Goal: Task Accomplishment & Management: Complete application form

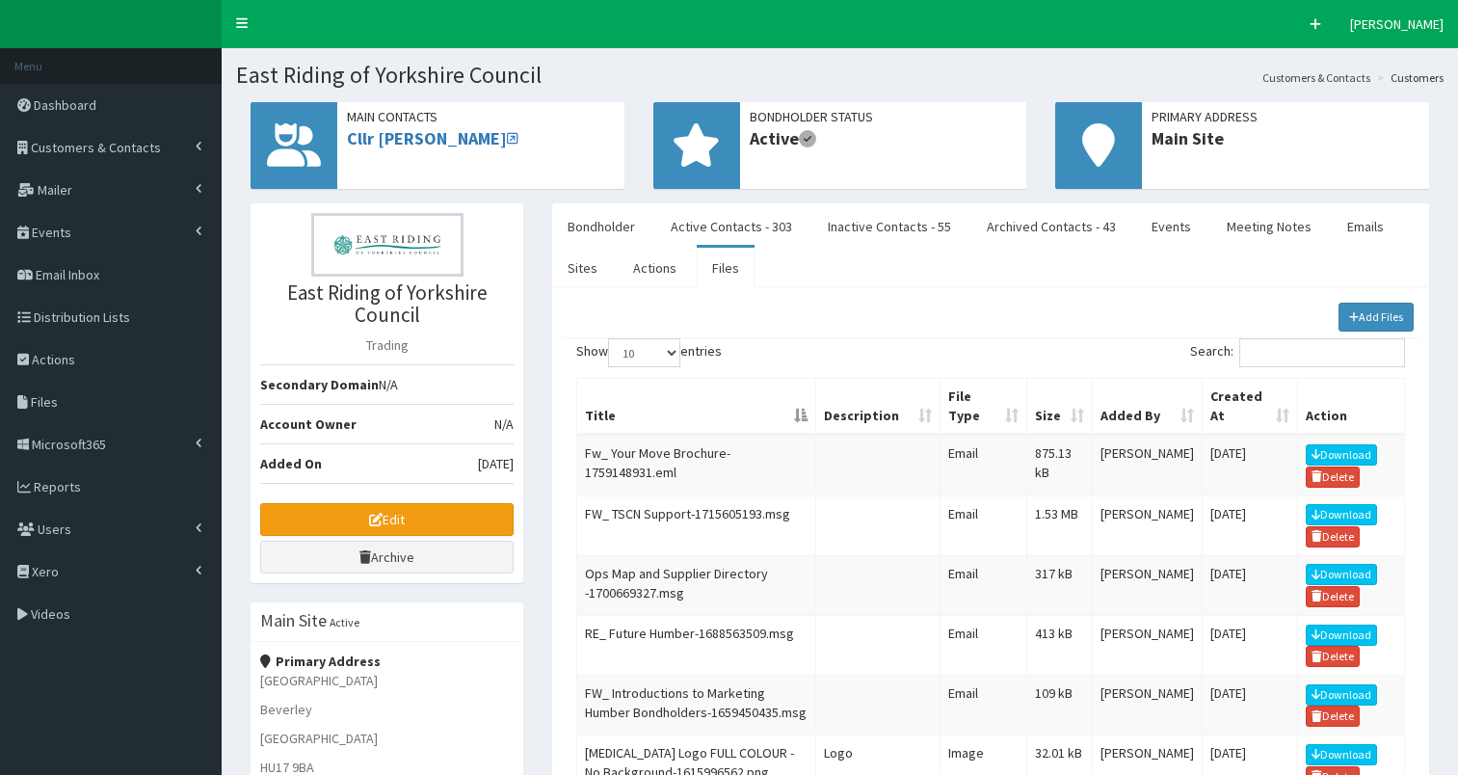
click at [112, 145] on span "Customers & Contacts" at bounding box center [96, 147] width 130 height 17
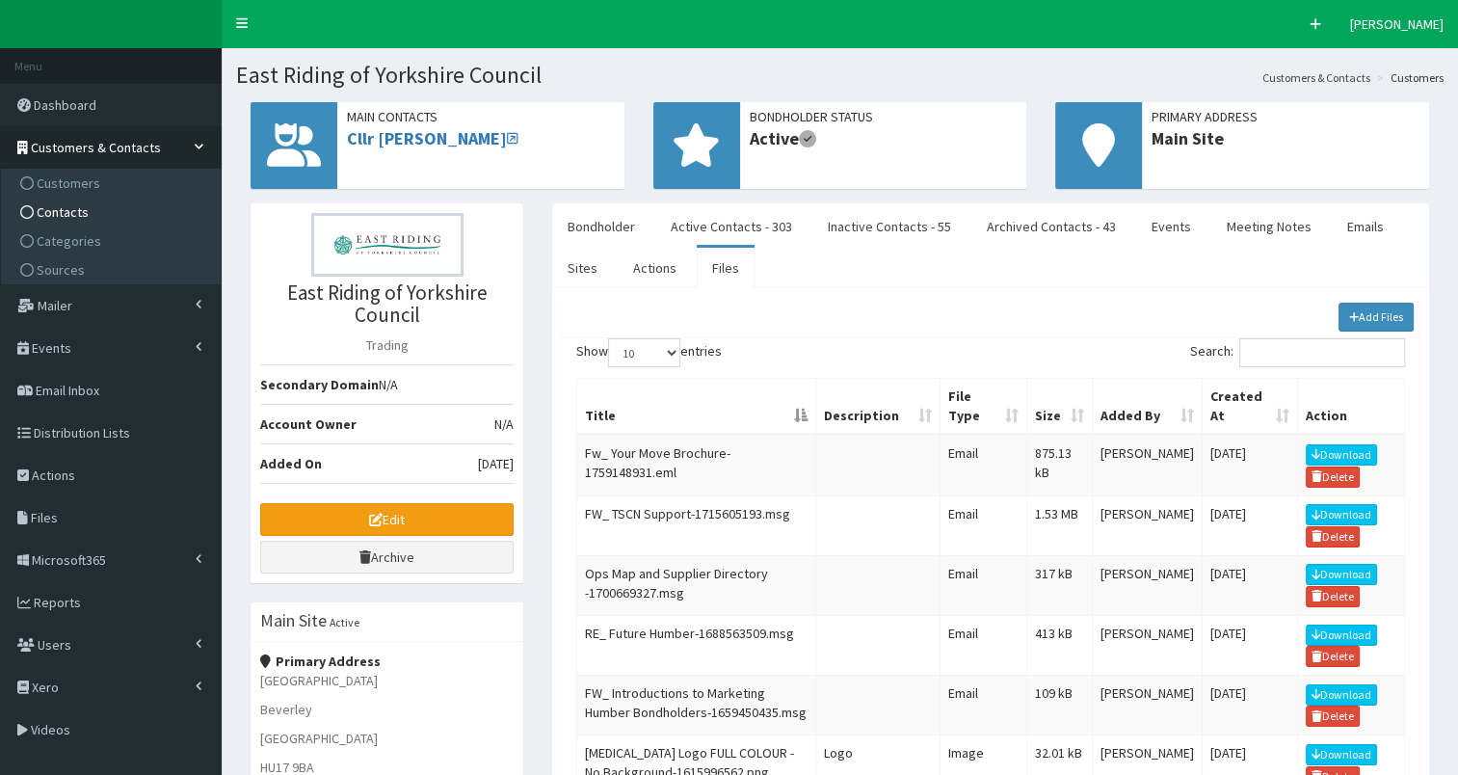
click at [112, 216] on link "Contacts" at bounding box center [113, 212] width 215 height 29
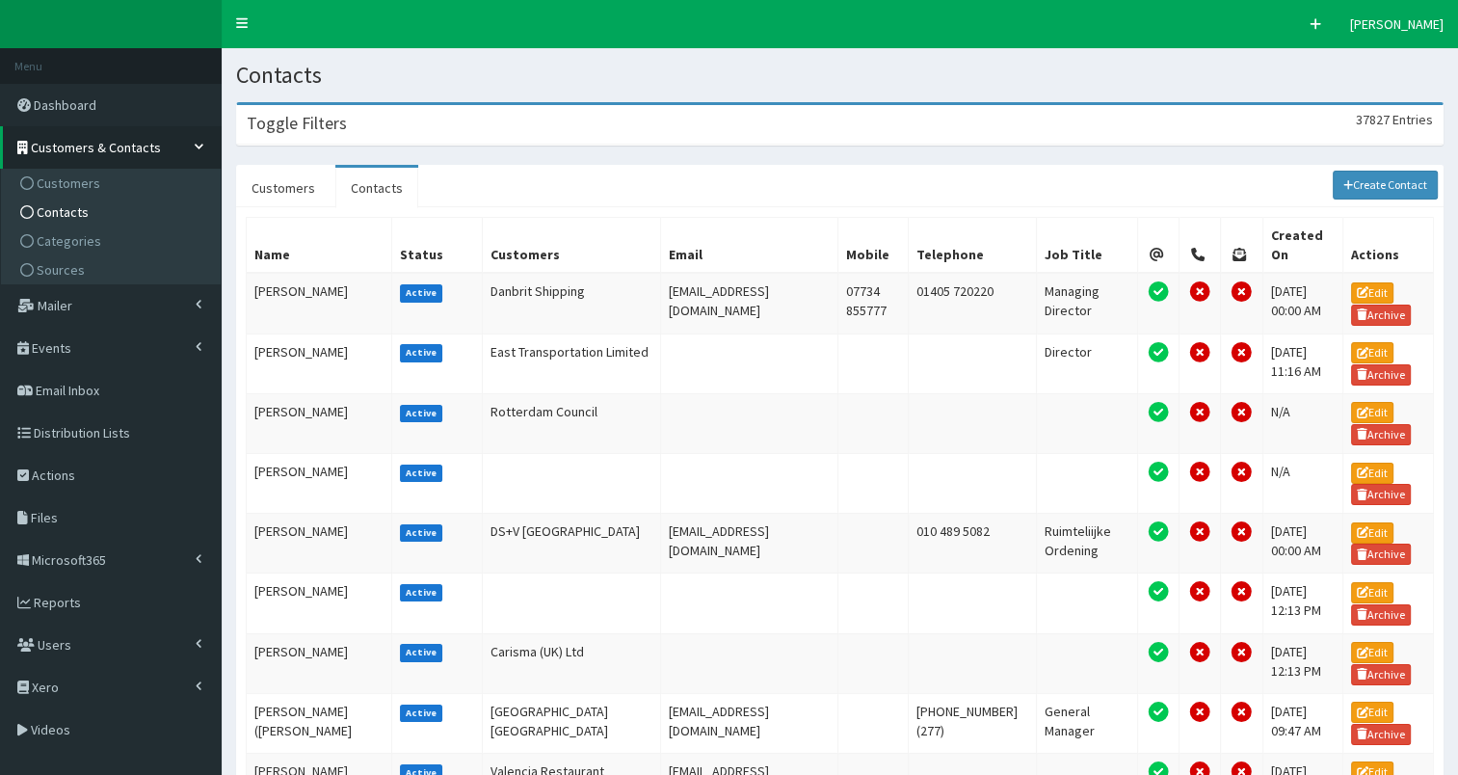
click at [414, 123] on div "Toggle Filters 37827 Entries" at bounding box center [840, 125] width 1206 height 40
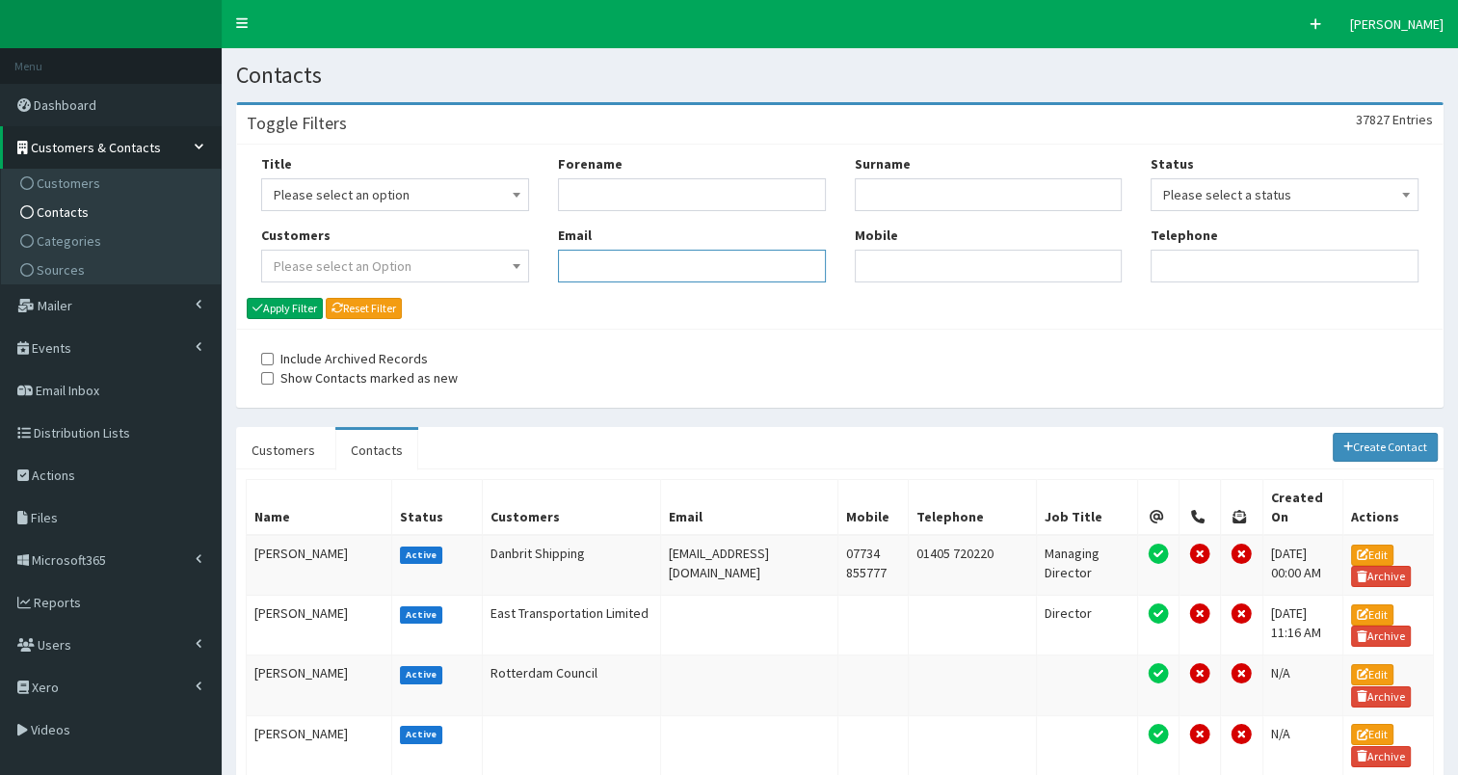
click at [592, 268] on input "Email" at bounding box center [692, 266] width 268 height 33
paste input "[EMAIL_ADDRESS][DOMAIN_NAME]"
type input "[EMAIL_ADDRESS][DOMAIN_NAME]"
click at [305, 305] on button "Apply Filter" at bounding box center [285, 308] width 76 height 21
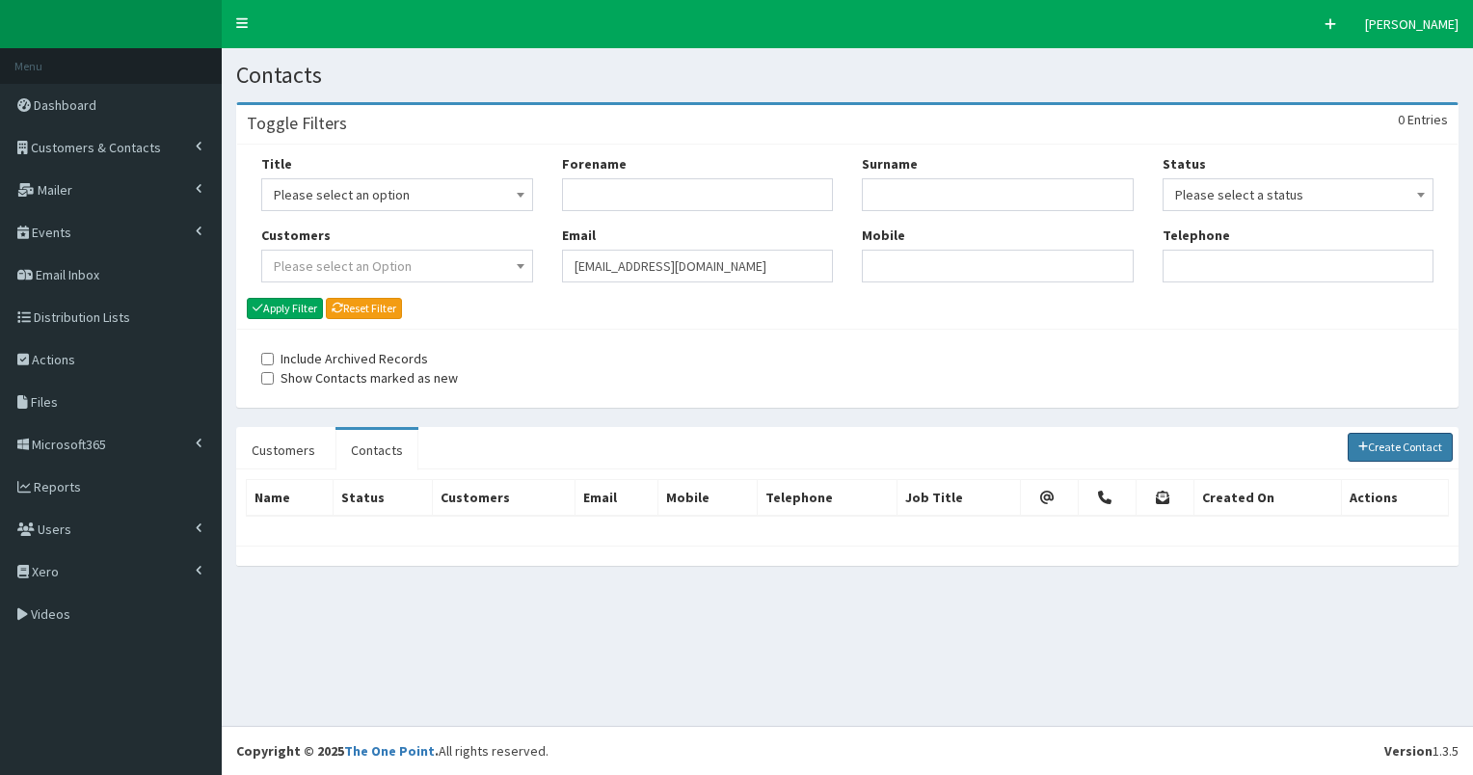
click at [1380, 441] on link "Create Contact" at bounding box center [1401, 447] width 106 height 29
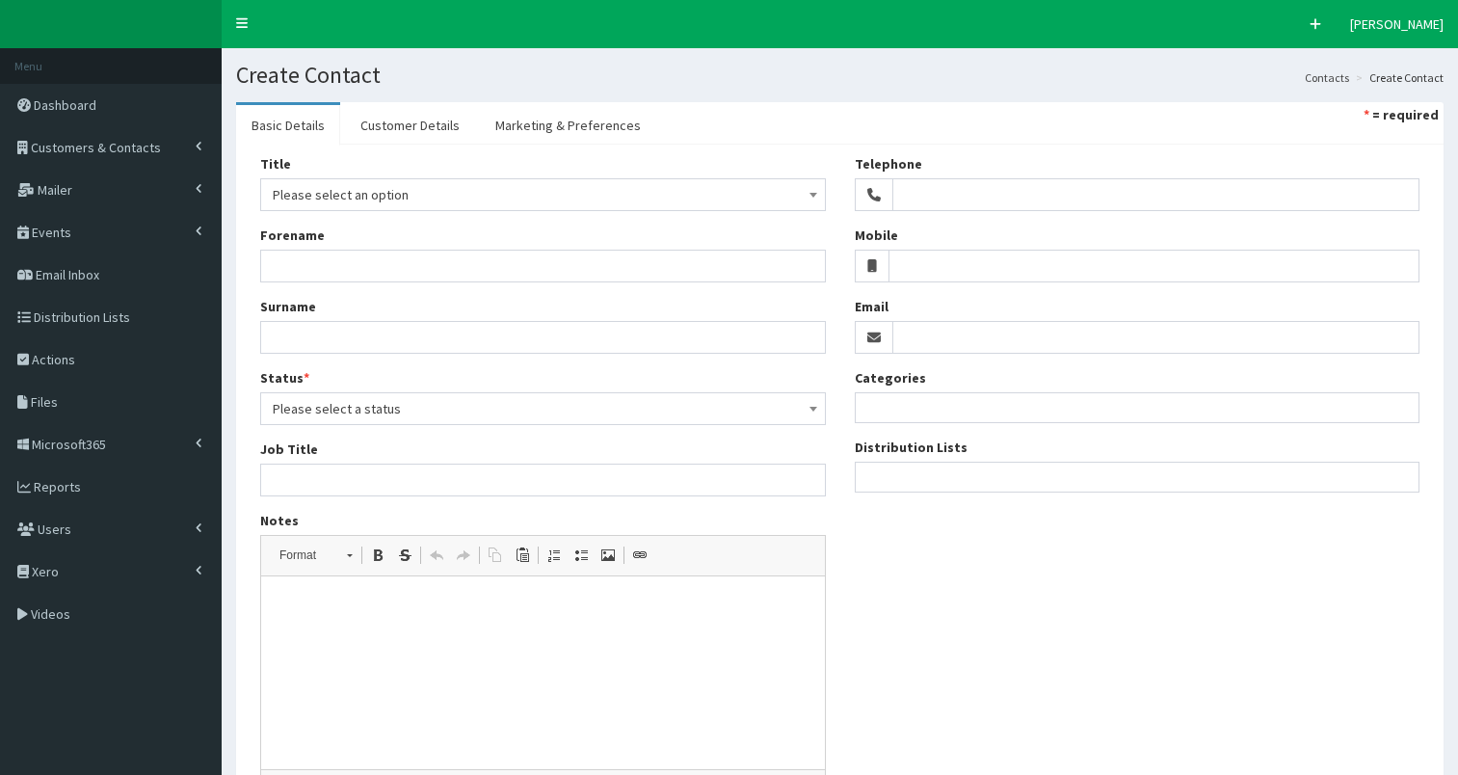
select select
click at [936, 334] on input "Email" at bounding box center [1157, 337] width 528 height 33
paste input "[EMAIL_ADDRESS][DOMAIN_NAME]"
type input "[EMAIL_ADDRESS][DOMAIN_NAME]"
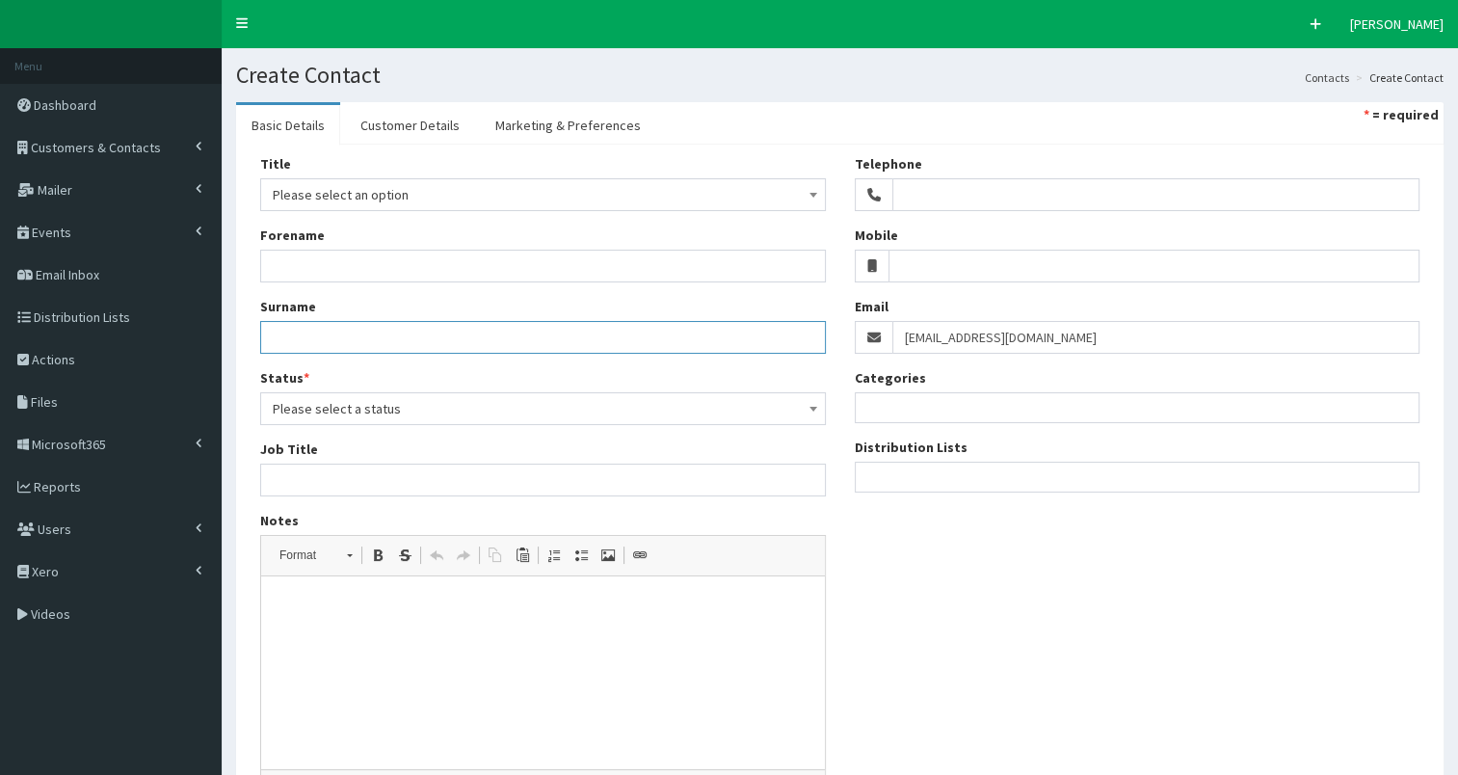
click at [322, 337] on input "Surname" at bounding box center [543, 337] width 566 height 33
paste input "[EMAIL_ADDRESS][DOMAIN_NAME]"
click at [262, 335] on input "[EMAIL_ADDRESS][DOMAIN_NAME]" at bounding box center [543, 337] width 566 height 33
type input "Korzeniecka"
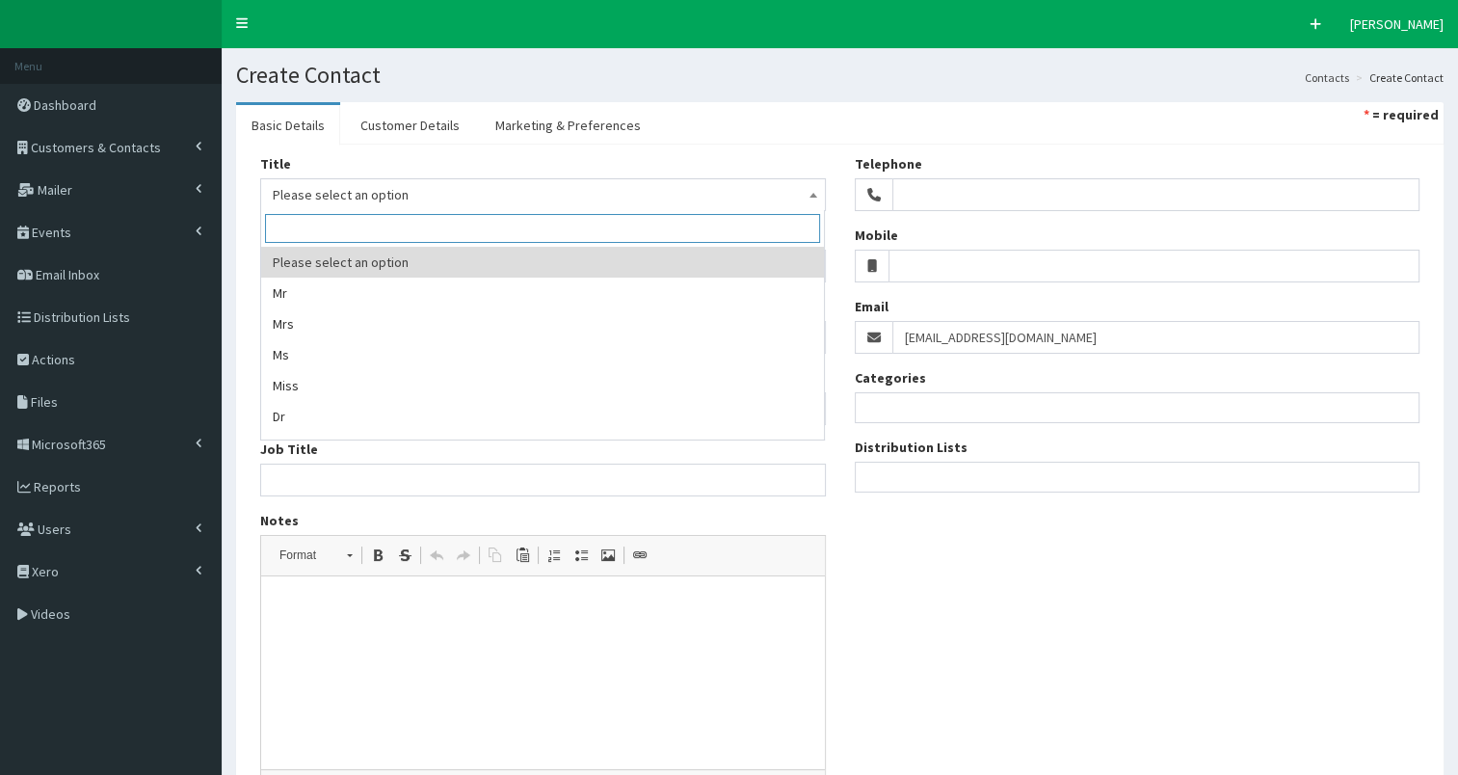
click at [361, 192] on span "Please select an option" at bounding box center [543, 194] width 541 height 27
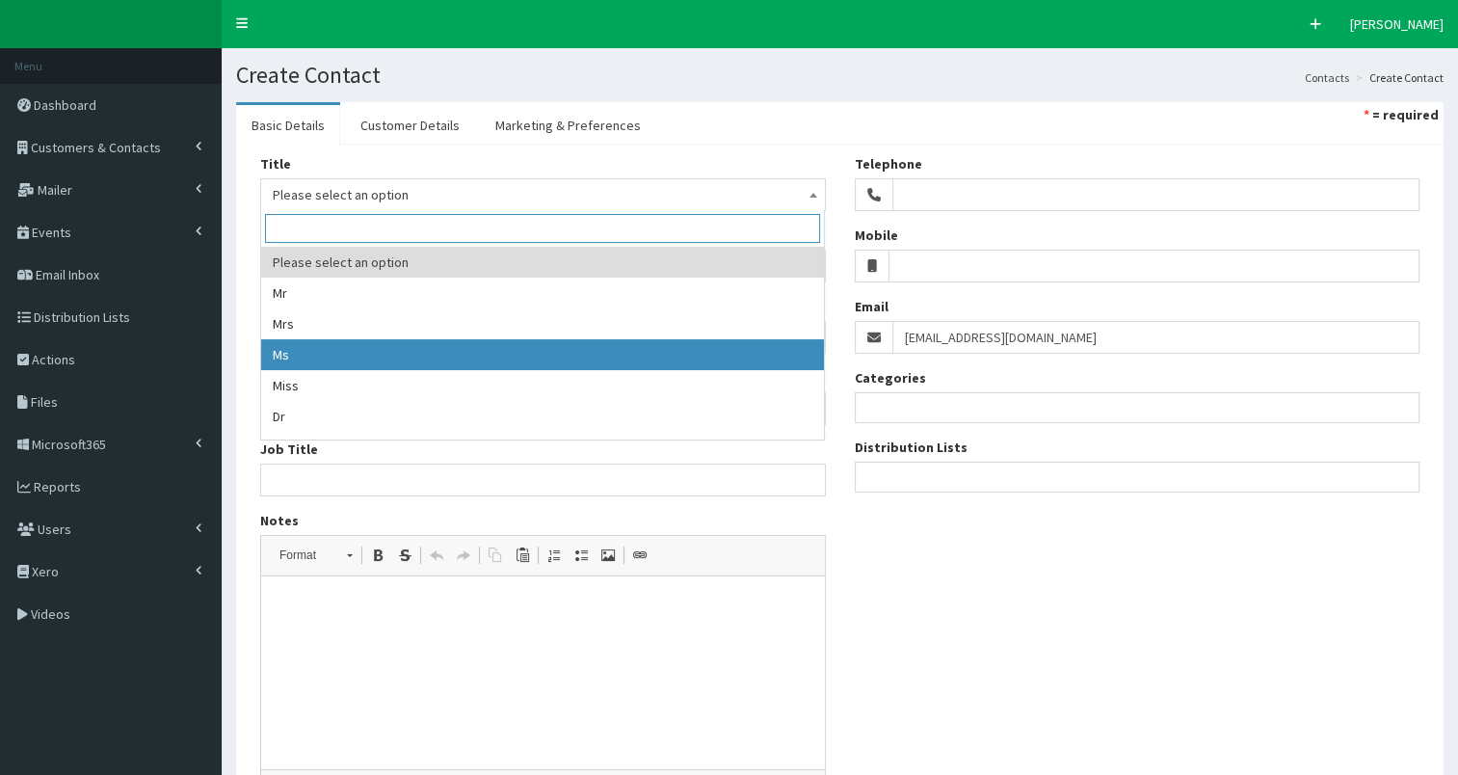
select select "3"
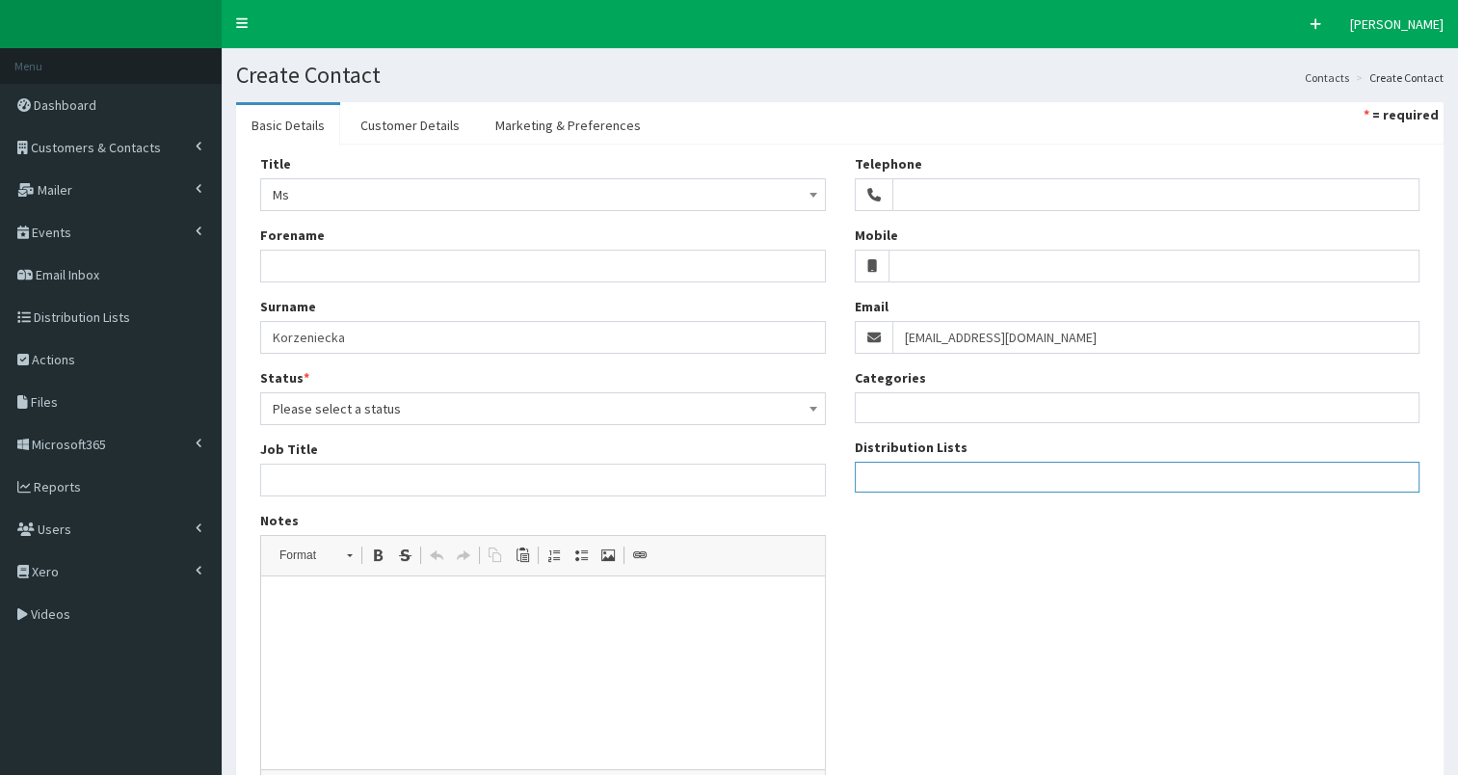
click at [892, 471] on ul at bounding box center [1138, 475] width 564 height 24
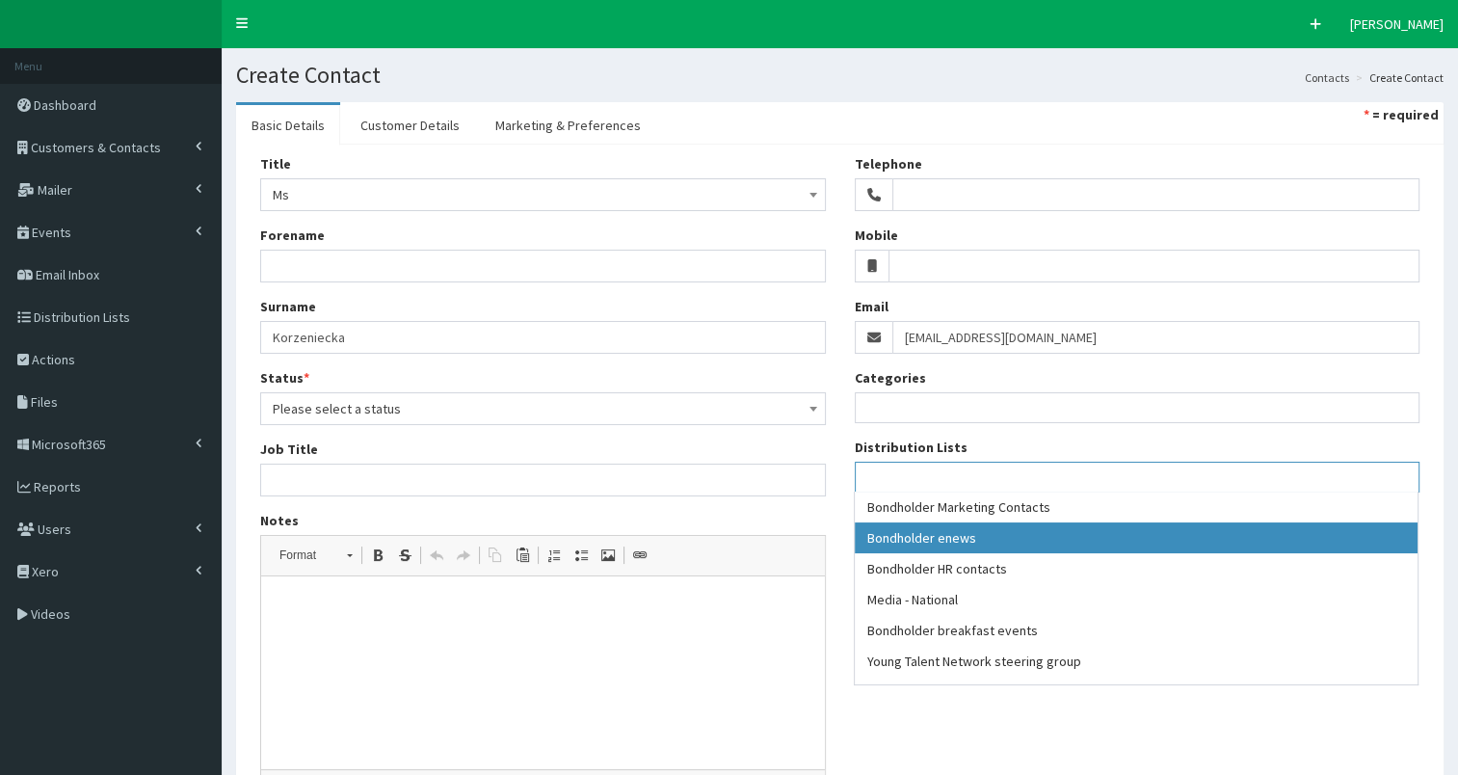
select select "79"
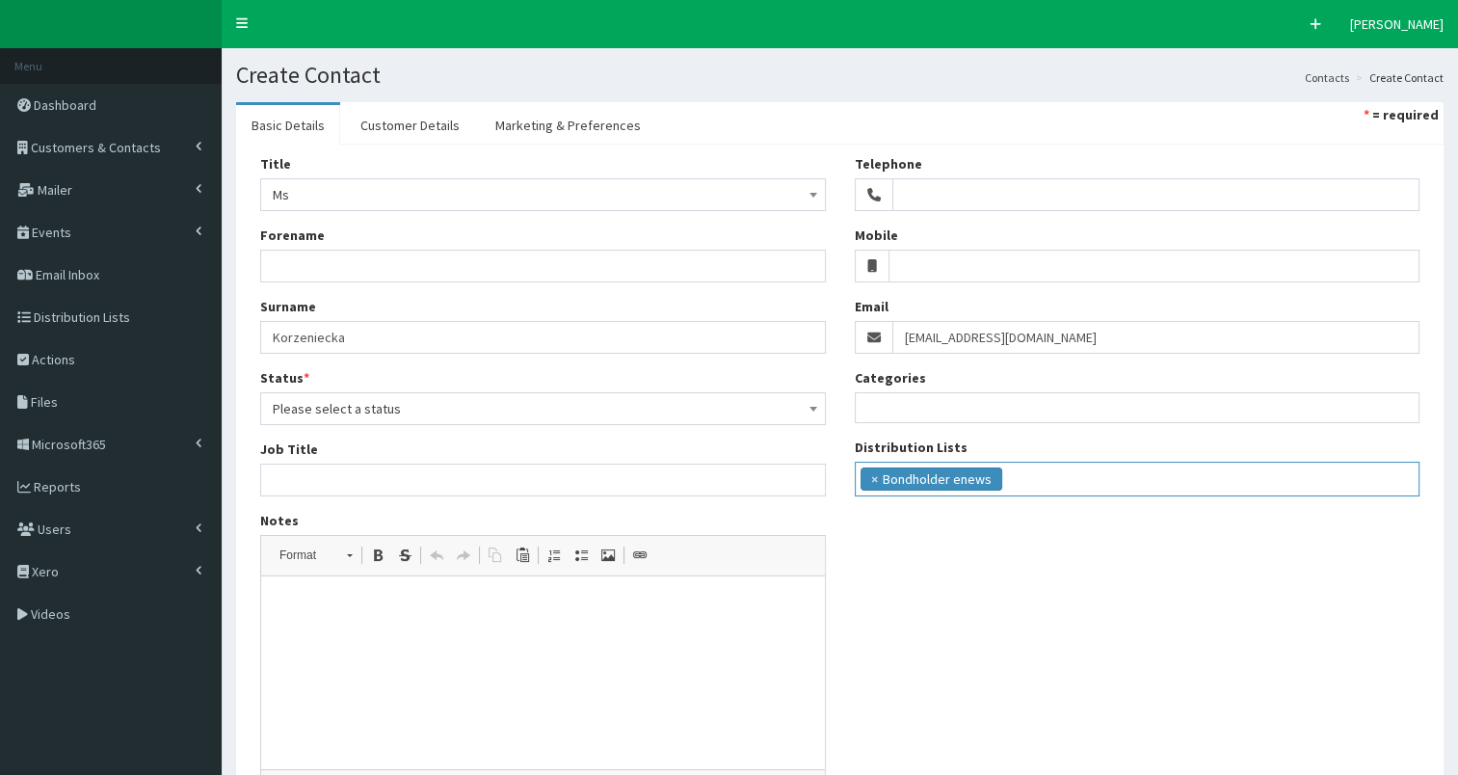
scroll to position [17, 0]
click at [1035, 475] on ul "× Bondholder enews" at bounding box center [1138, 477] width 564 height 28
click at [1215, 478] on input "search" at bounding box center [1220, 476] width 11 height 19
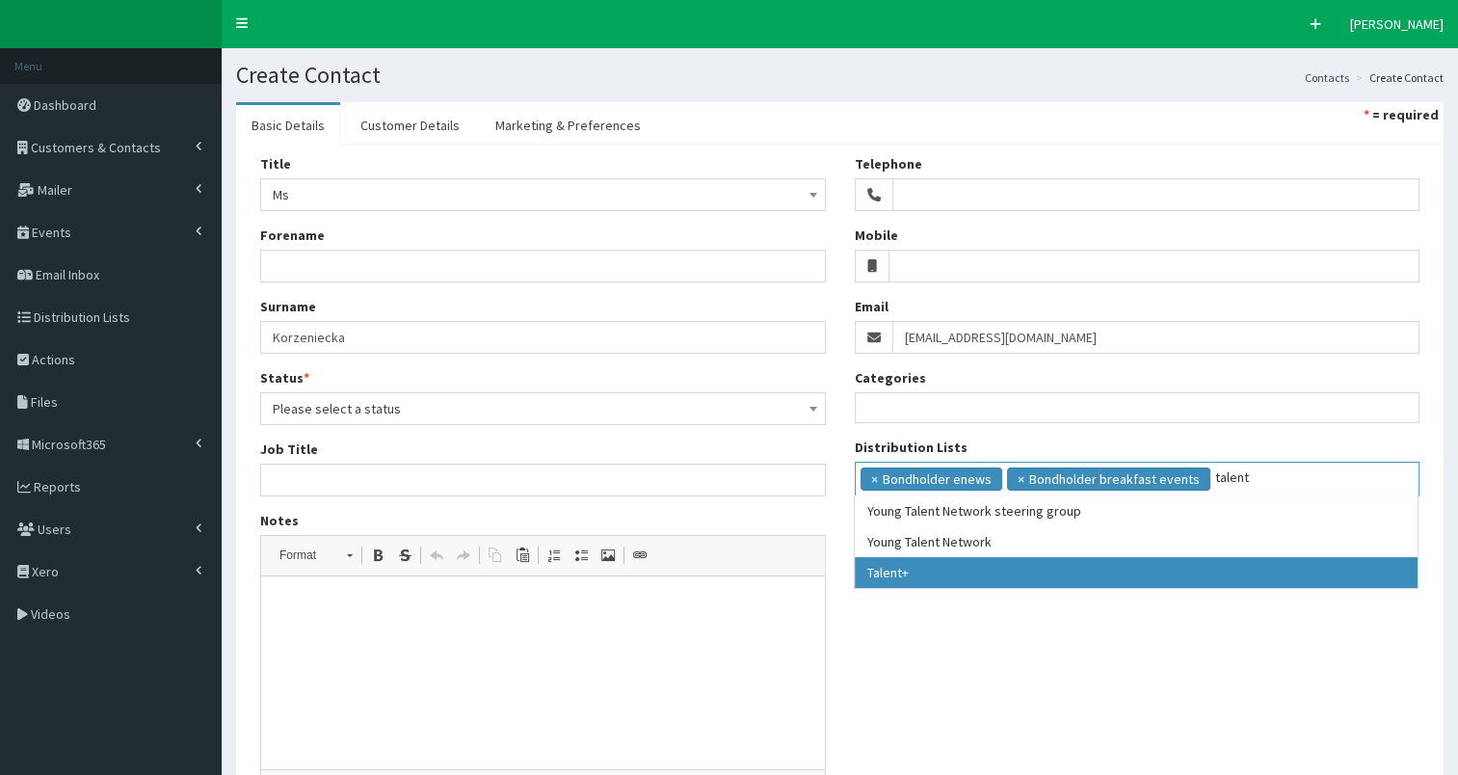
type input "talent"
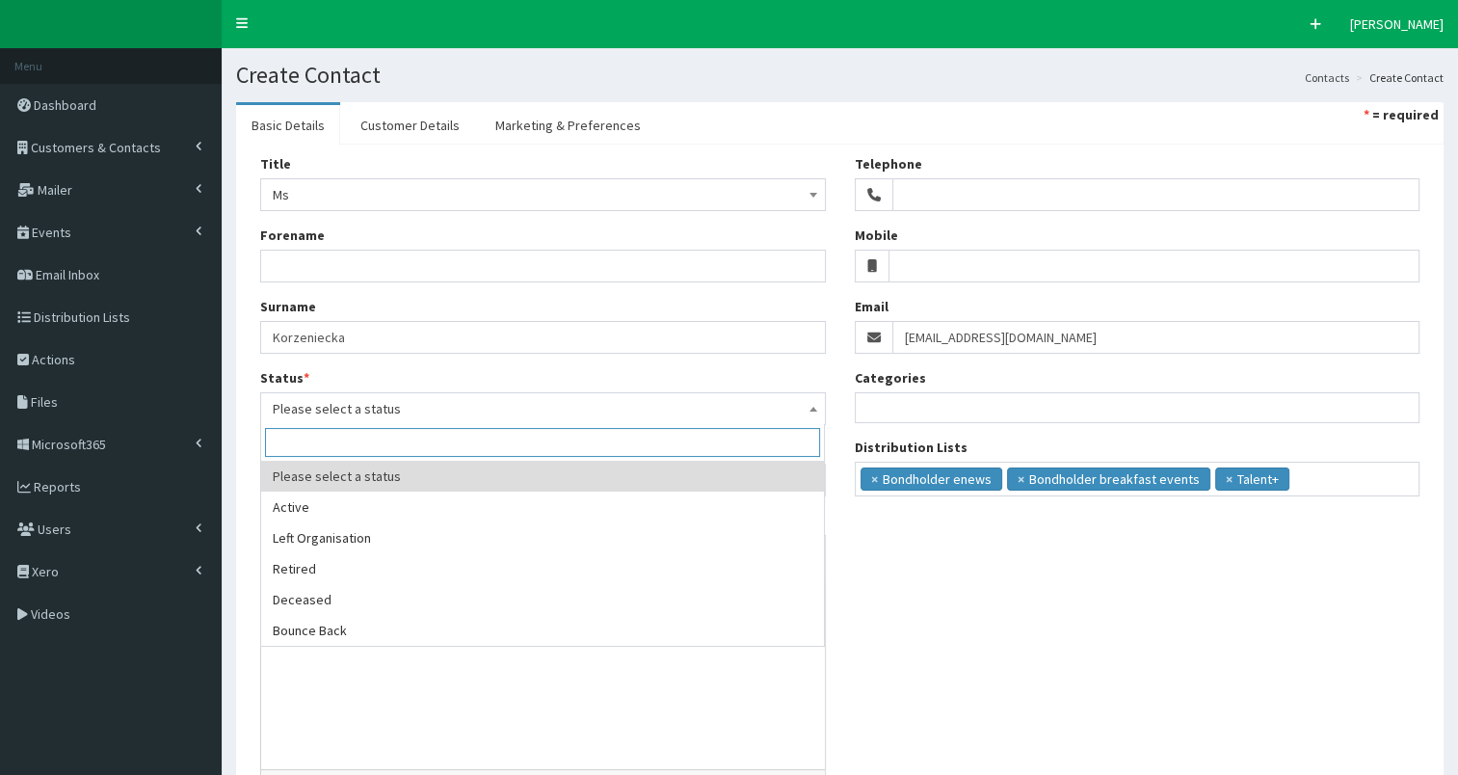
click at [480, 403] on span "Please select a status" at bounding box center [543, 408] width 541 height 27
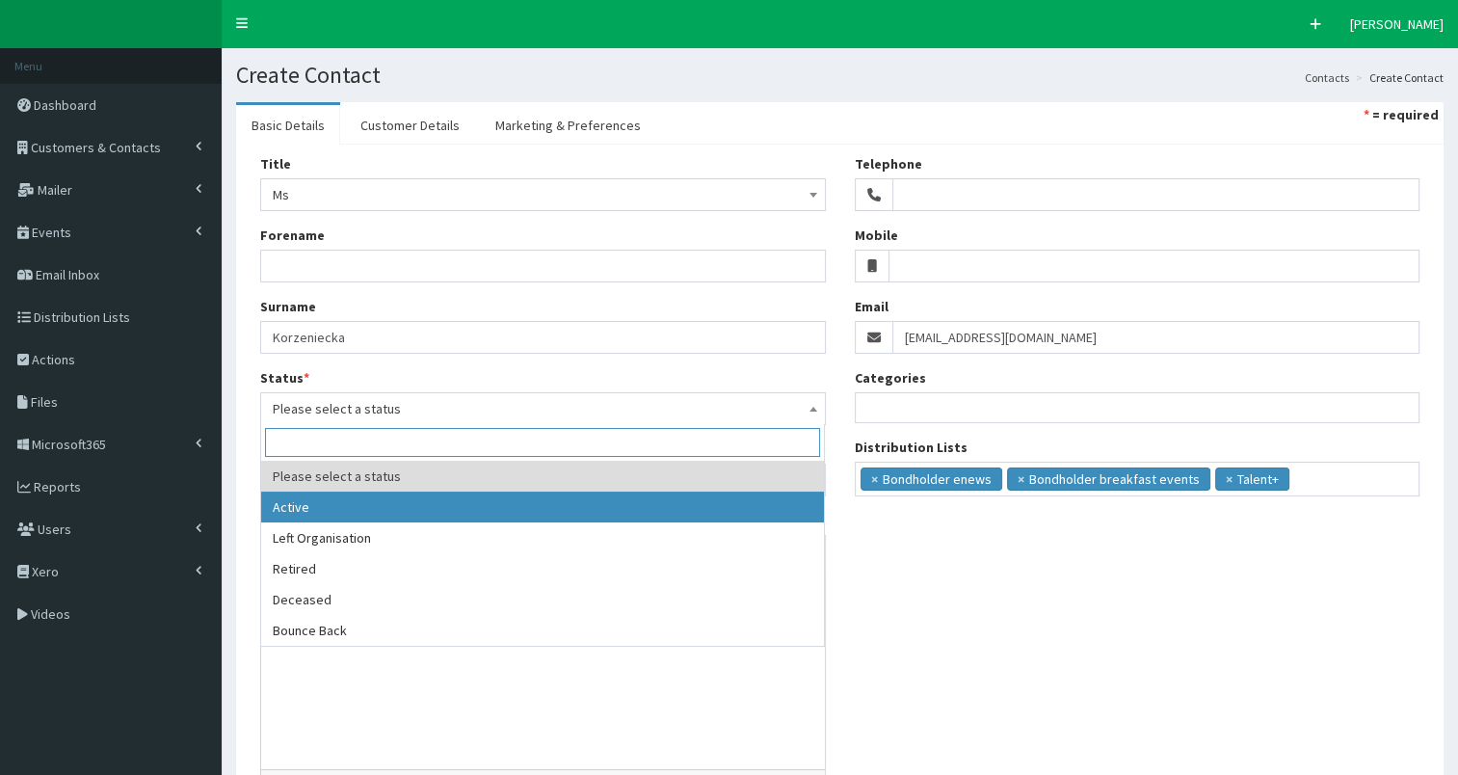
select select "1"
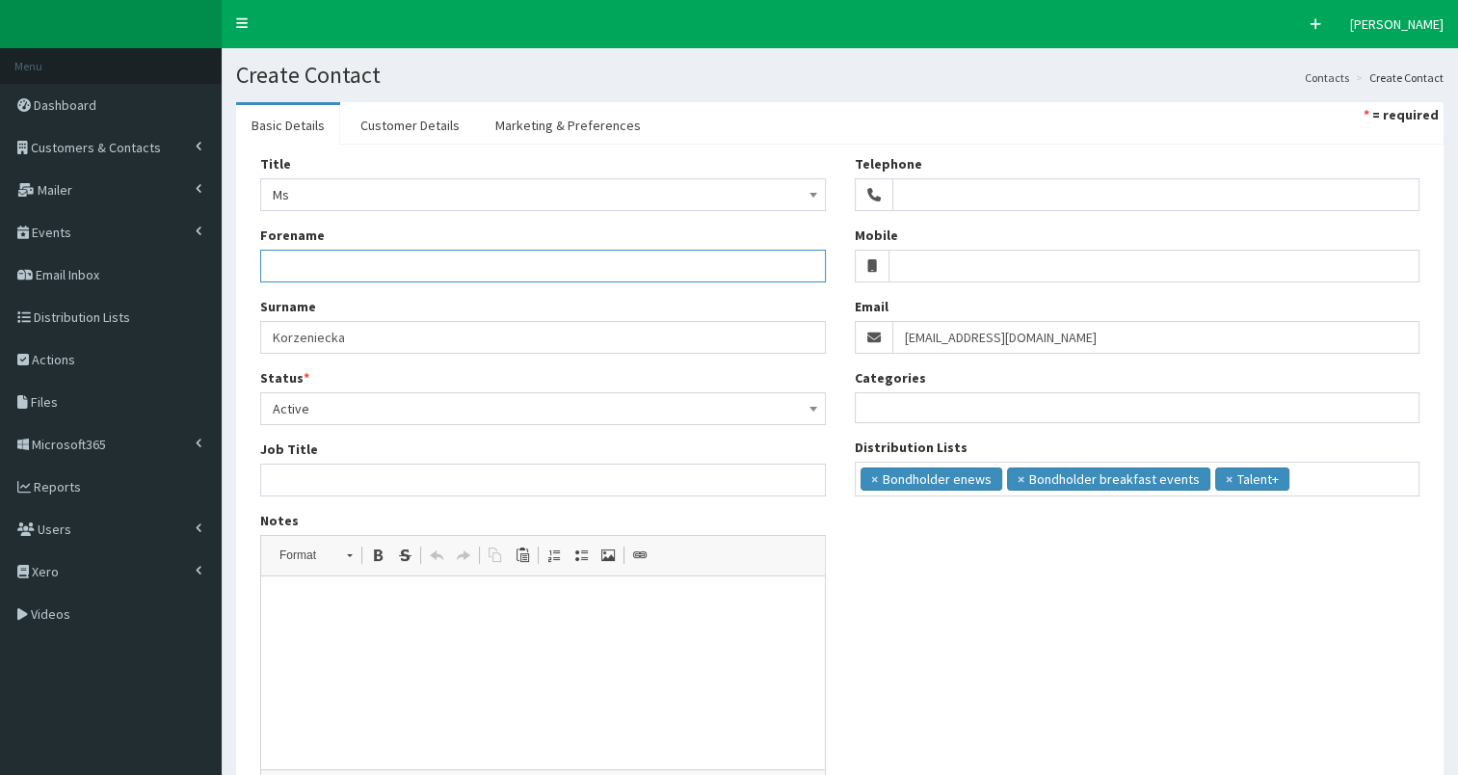
click at [326, 274] on input "Forename" at bounding box center [543, 266] width 566 height 33
paste input "Patrycja Korzeniecka"
type input "Patrycja Korzeniecka"
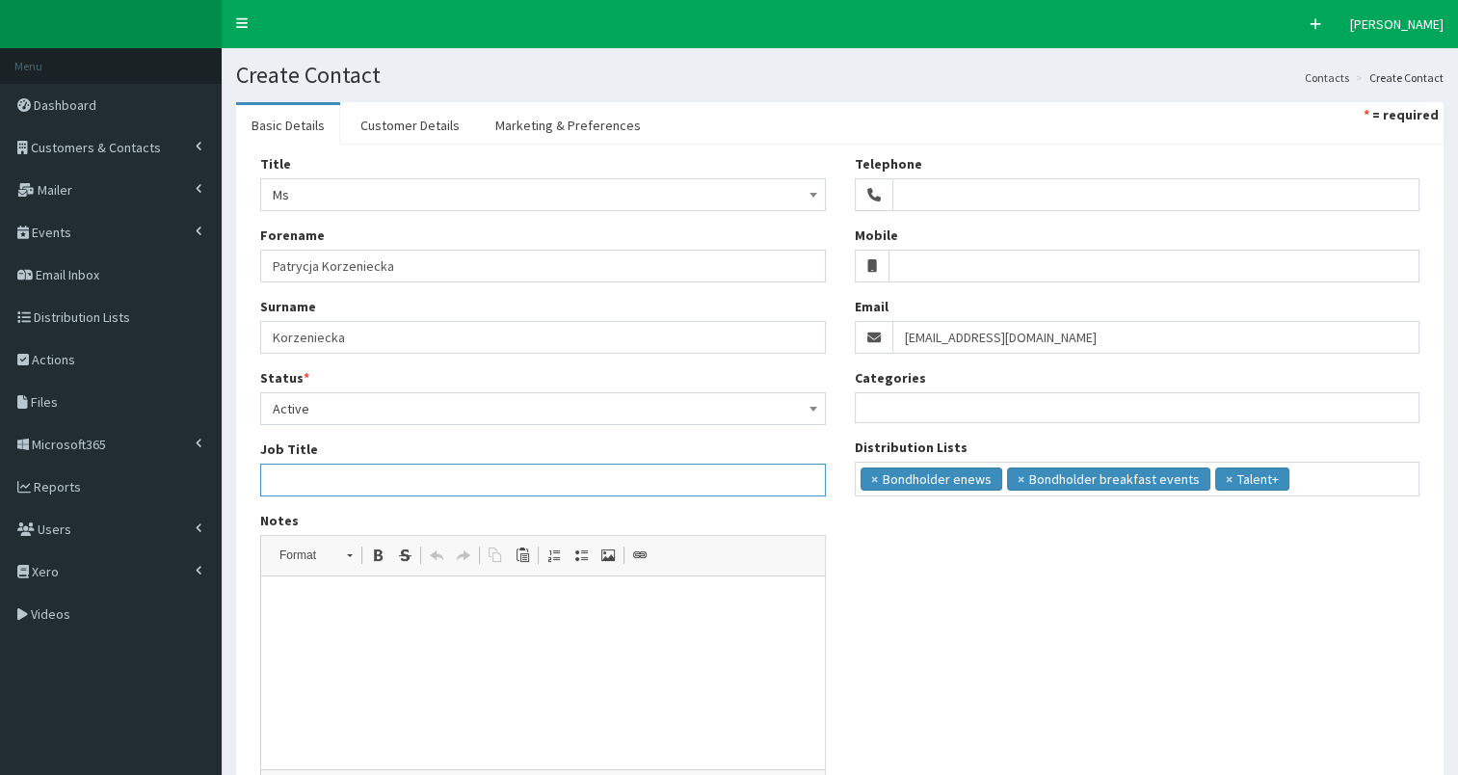
click at [289, 469] on input "Job Title" at bounding box center [543, 480] width 566 height 33
paste input "Prestige Recruitment Specialists logo Events and Marketing Executive"
drag, startPoint x: 265, startPoint y: 478, endPoint x: 483, endPoint y: 493, distance: 218.3
click at [483, 493] on input "Prestige Recruitment Specialists logo Events and Marketing Executive" at bounding box center [543, 480] width 566 height 33
type input "Events and Marketing Executive"
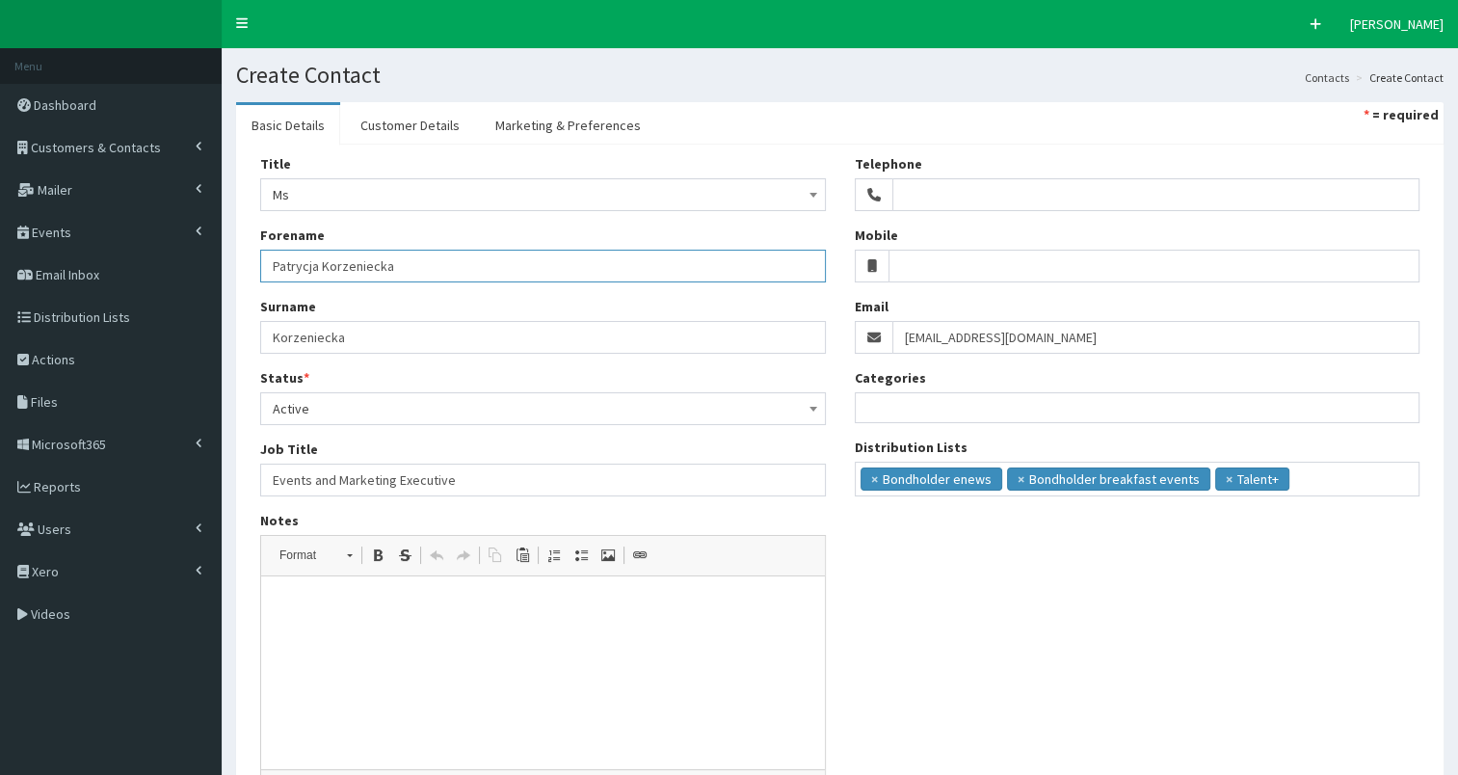
click at [318, 263] on input "Patrycja Korzeniecka" at bounding box center [543, 266] width 566 height 33
type input "Patrycja"
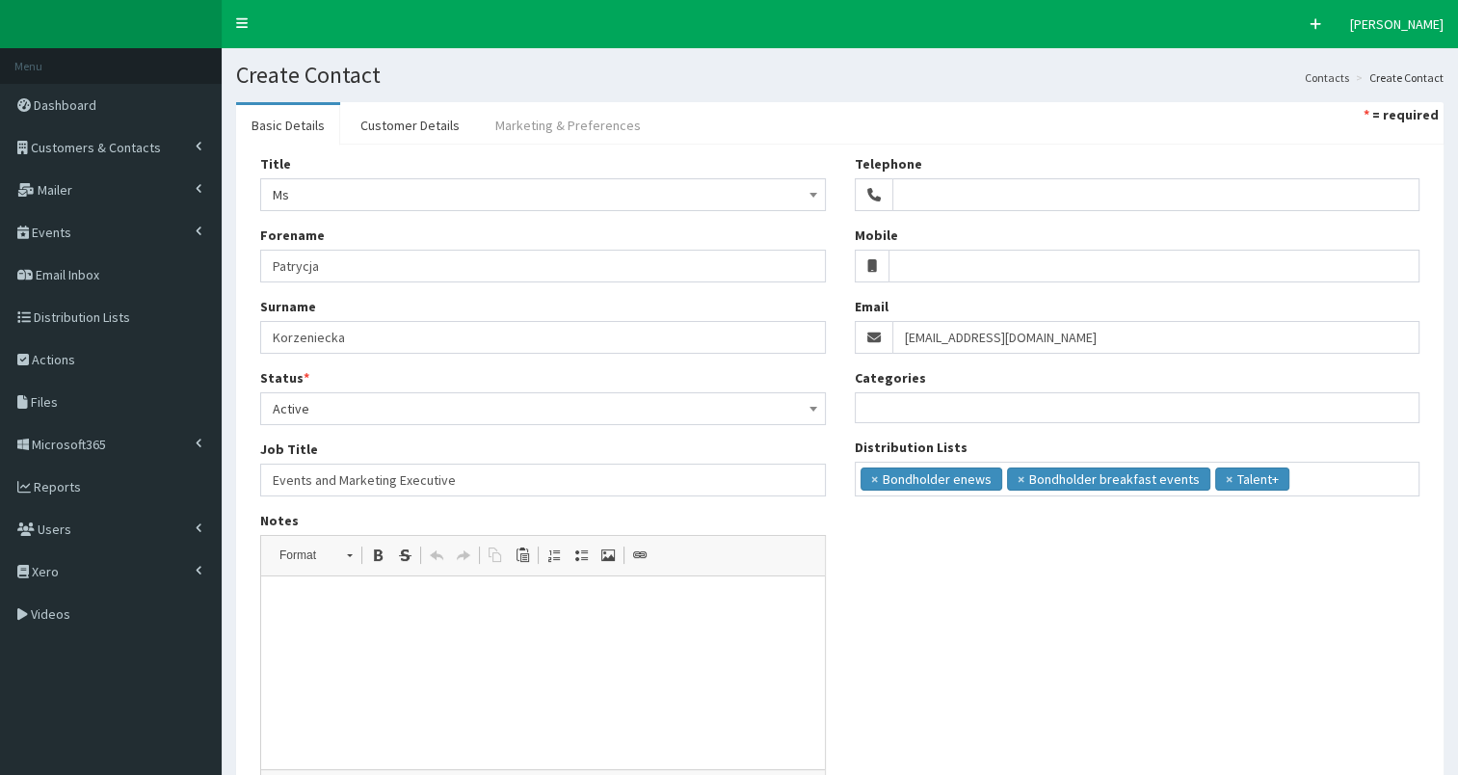
click at [601, 120] on link "Marketing & Preferences" at bounding box center [568, 125] width 176 height 40
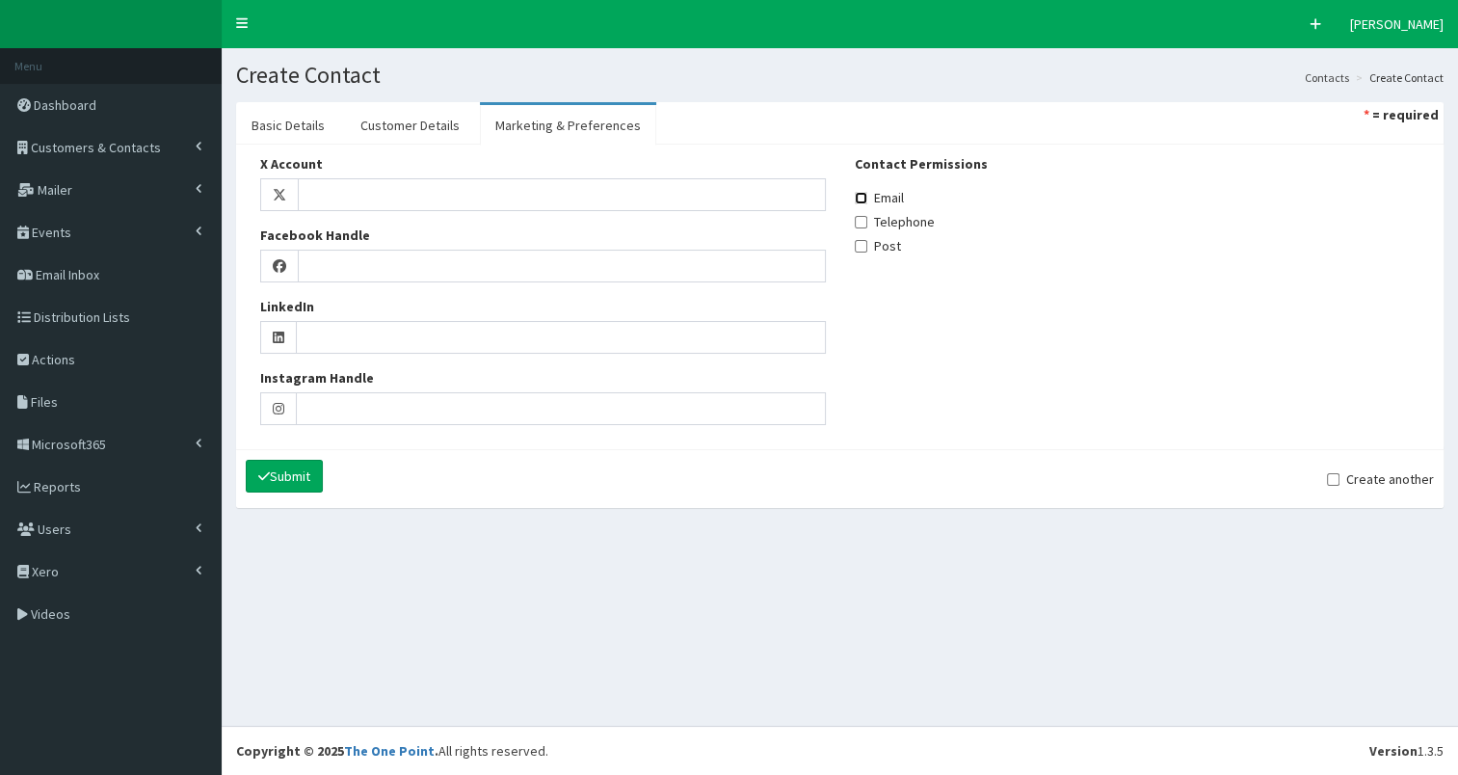
click at [864, 193] on input "Email" at bounding box center [861, 198] width 13 height 13
checkbox input "true"
click at [429, 120] on link "Customer Details" at bounding box center [410, 125] width 130 height 40
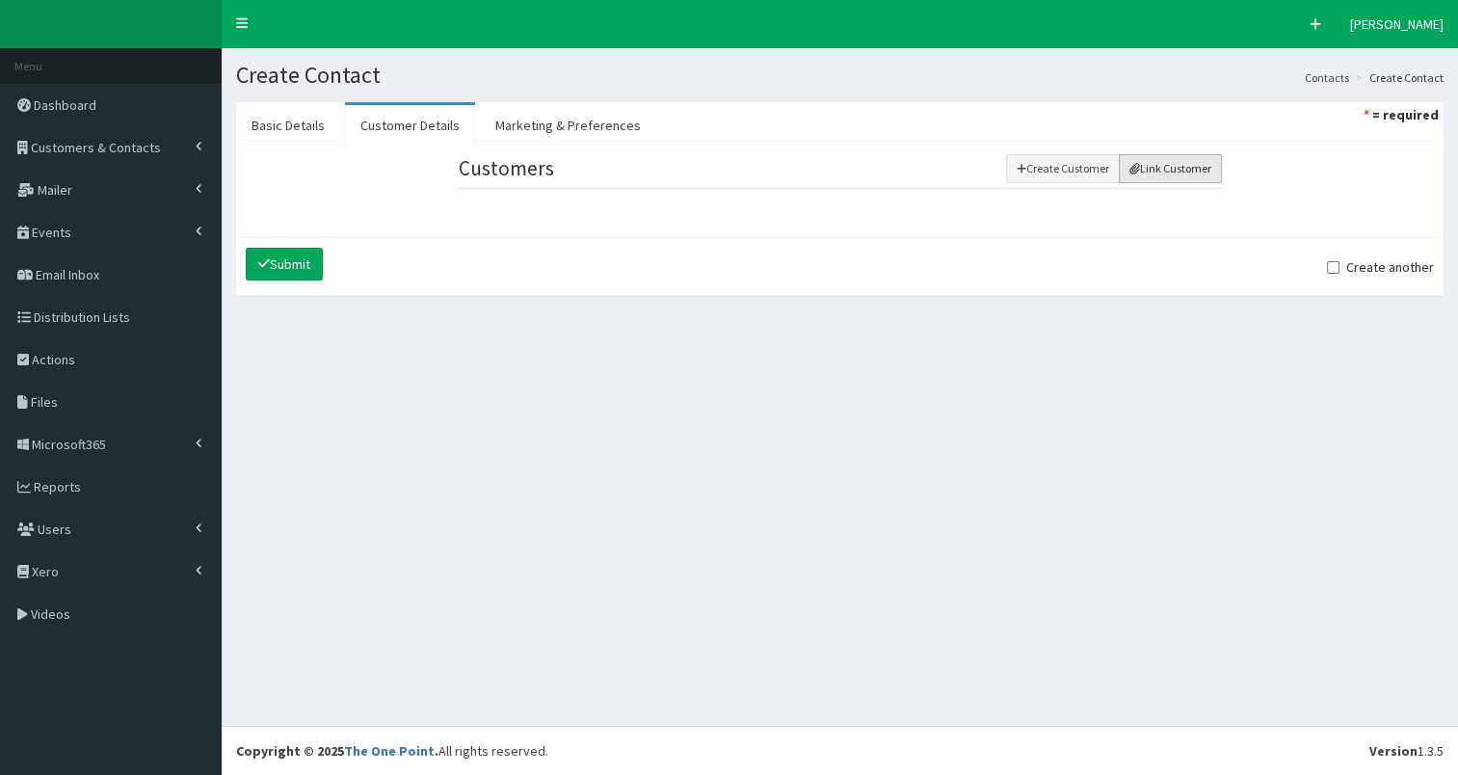
click at [1172, 162] on button "Link Customer" at bounding box center [1170, 168] width 103 height 29
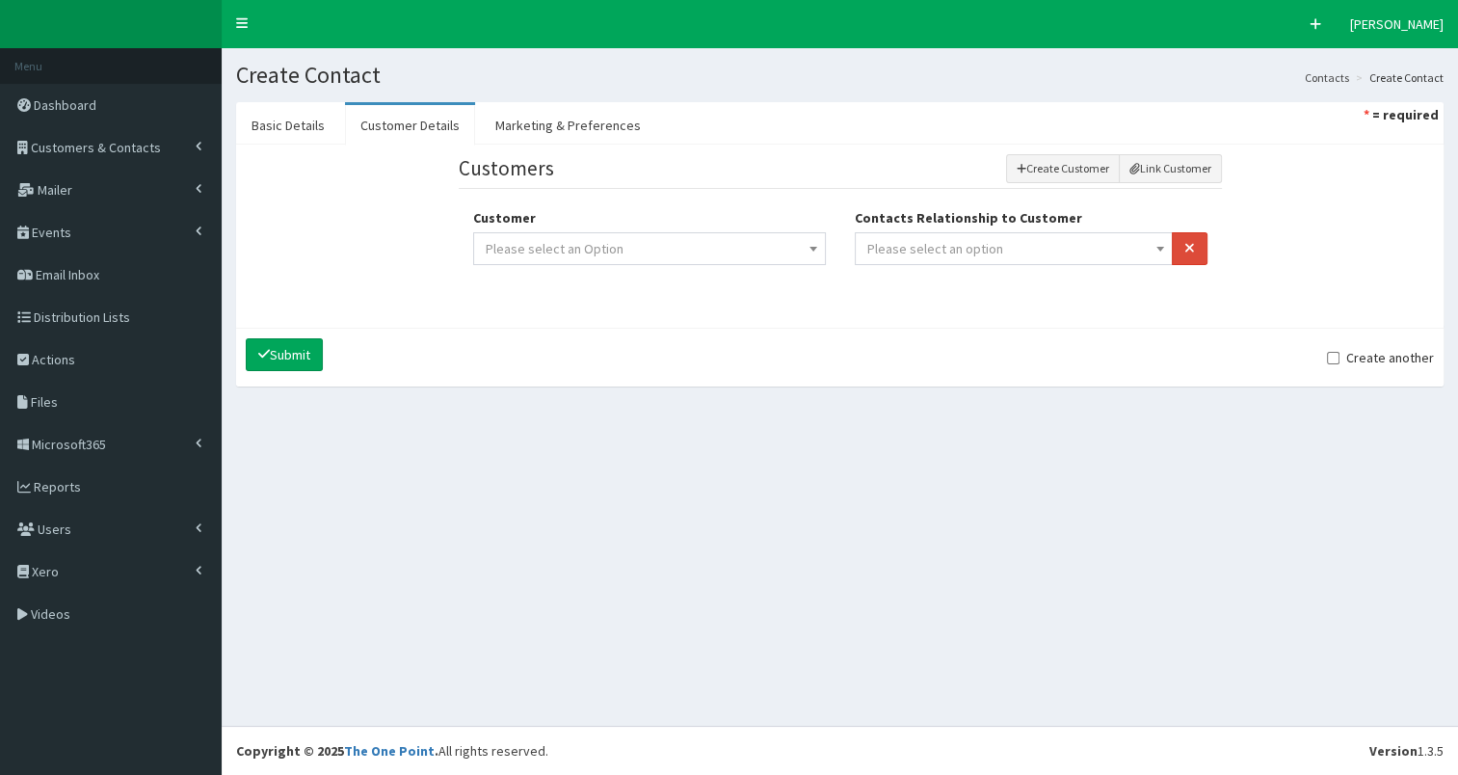
click at [1018, 253] on span "Please select an option" at bounding box center [1015, 248] width 294 height 27
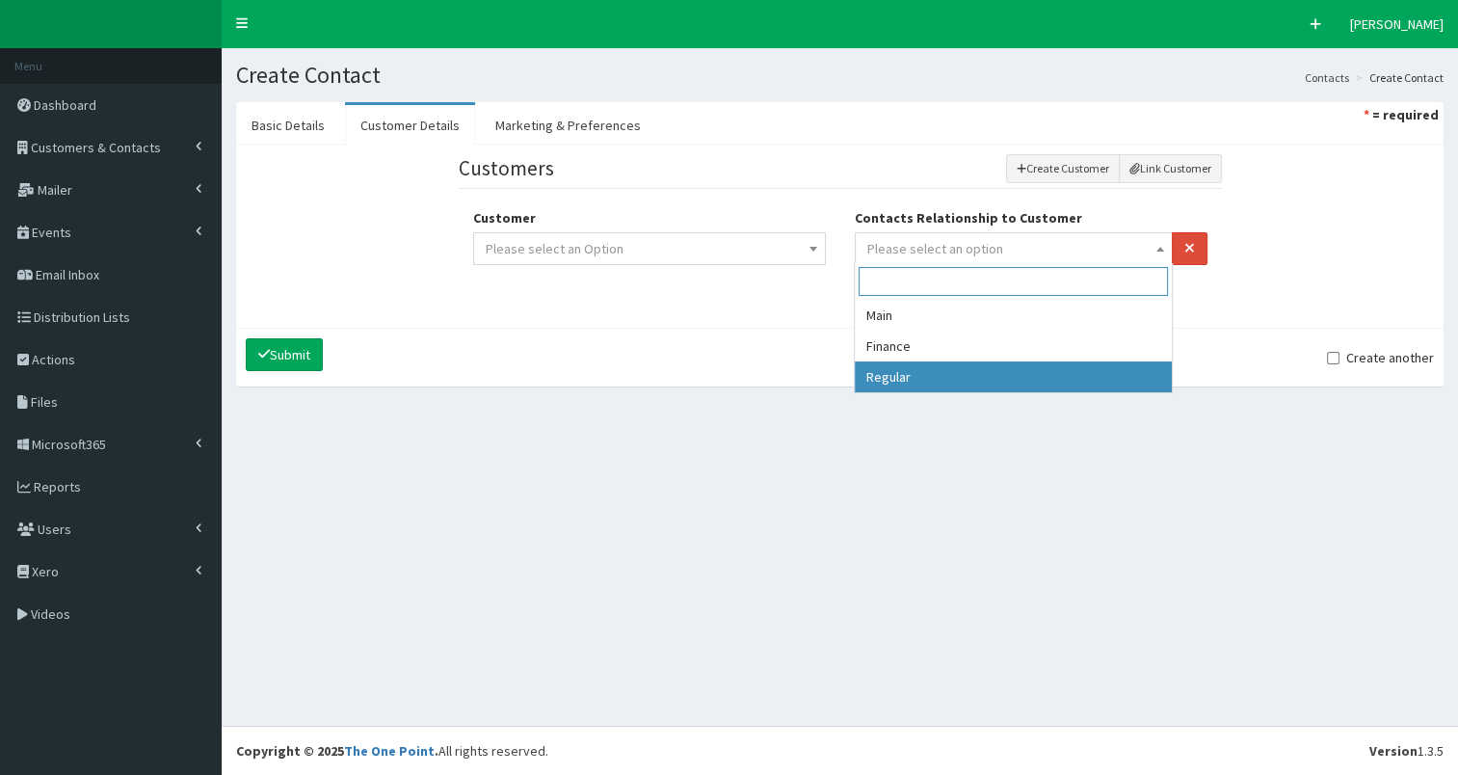
select select "3"
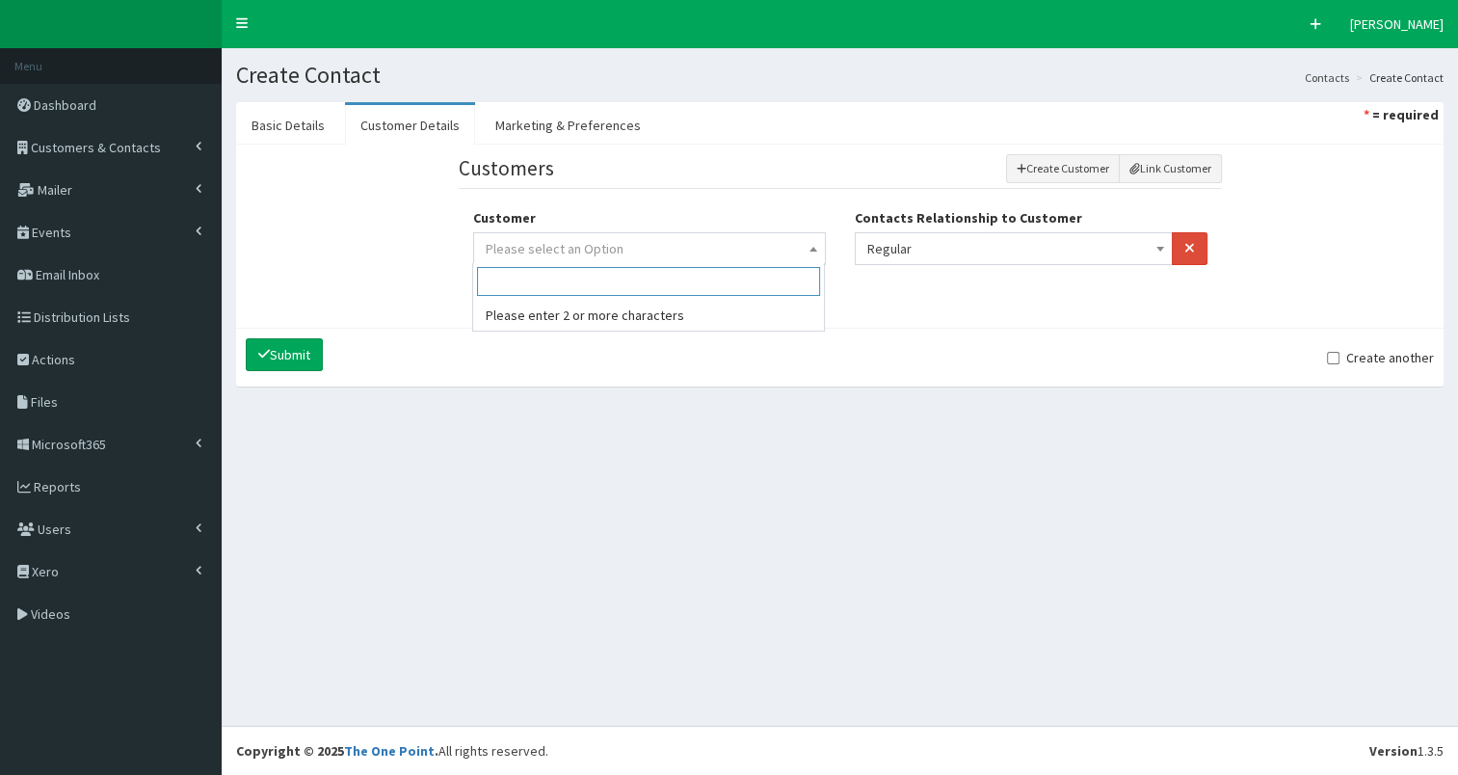
click at [761, 244] on span "Please select an Option" at bounding box center [650, 248] width 328 height 27
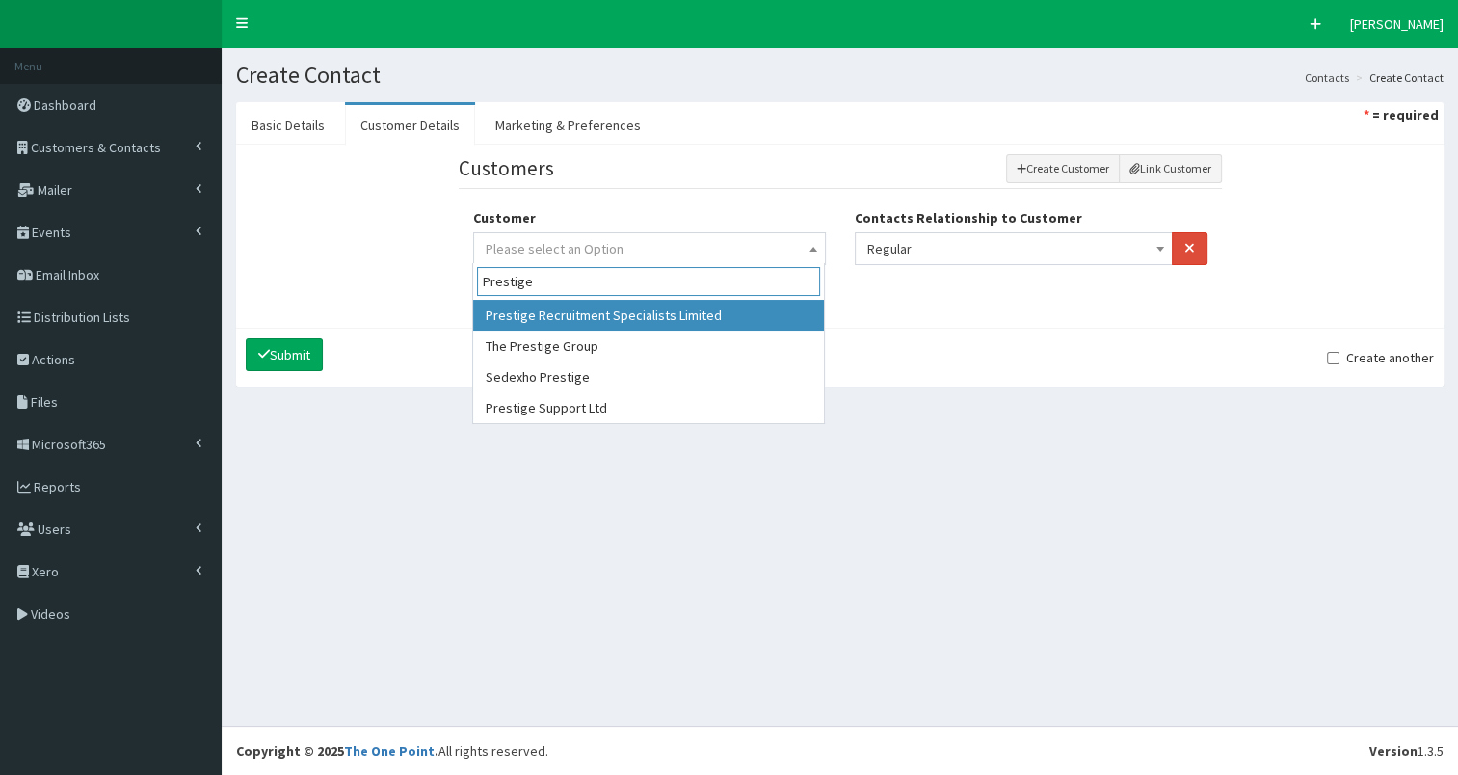
type input "Prestige"
select select "390"
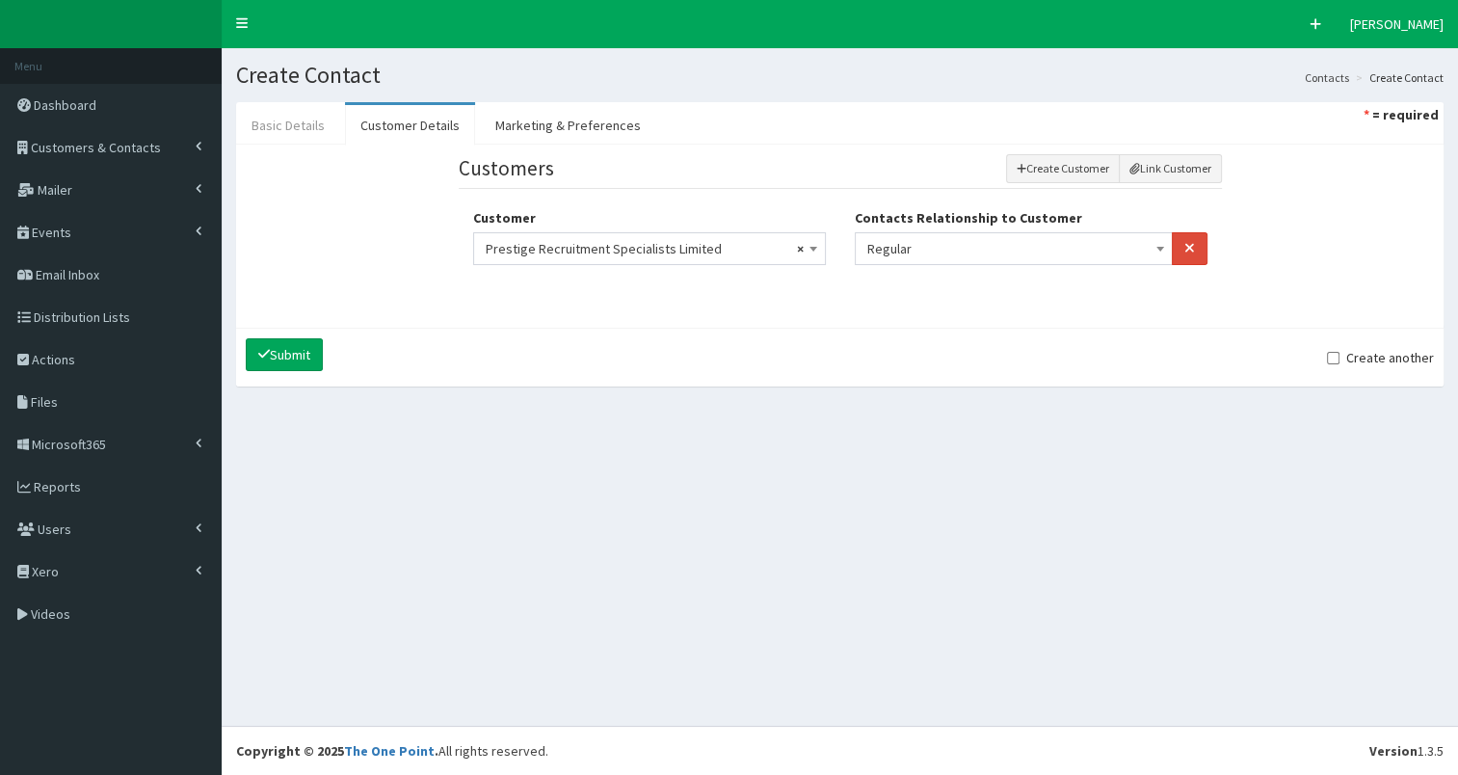
click at [266, 125] on link "Basic Details" at bounding box center [288, 125] width 104 height 40
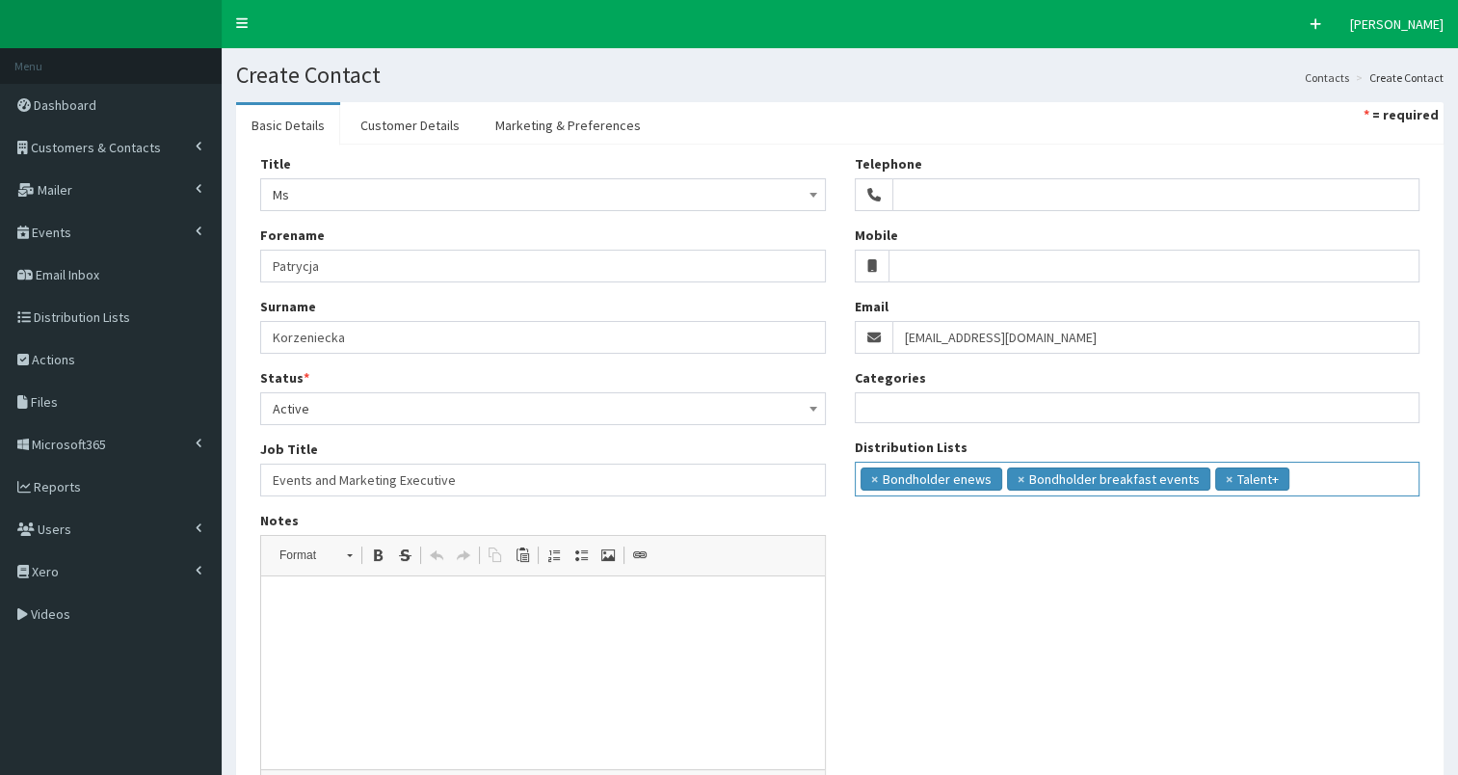
click at [1295, 481] on input "search" at bounding box center [1330, 476] width 71 height 19
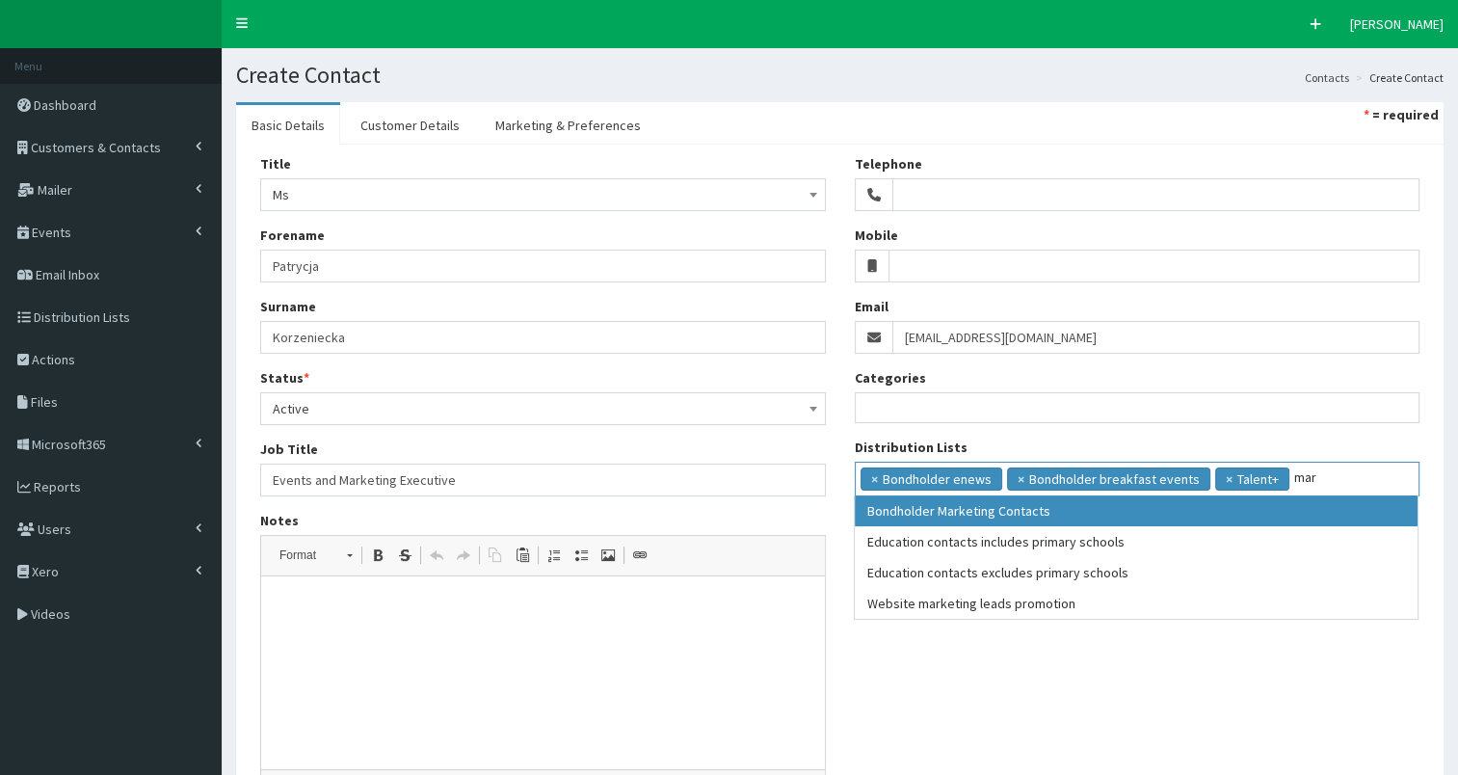
type input "mar"
select select "18"
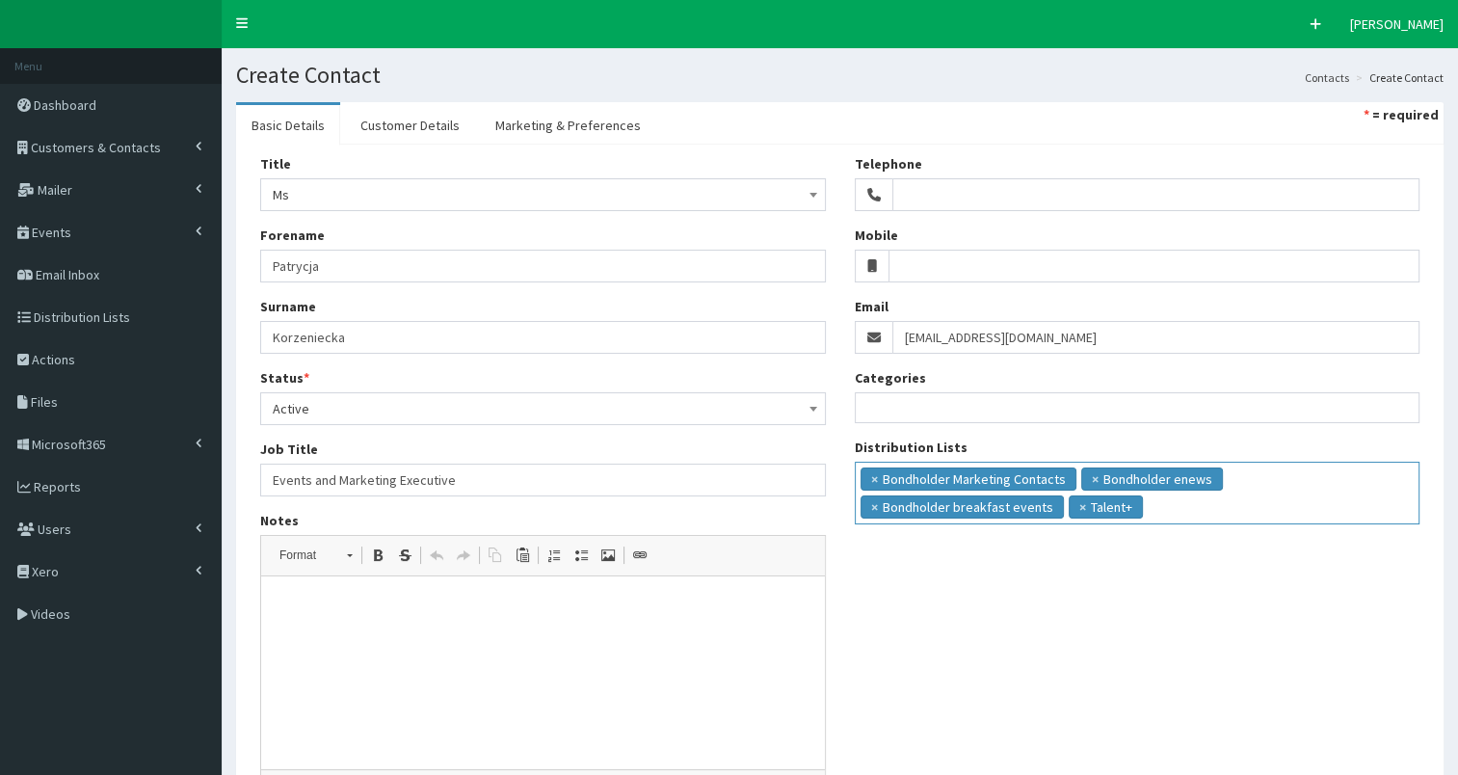
scroll to position [185, 0]
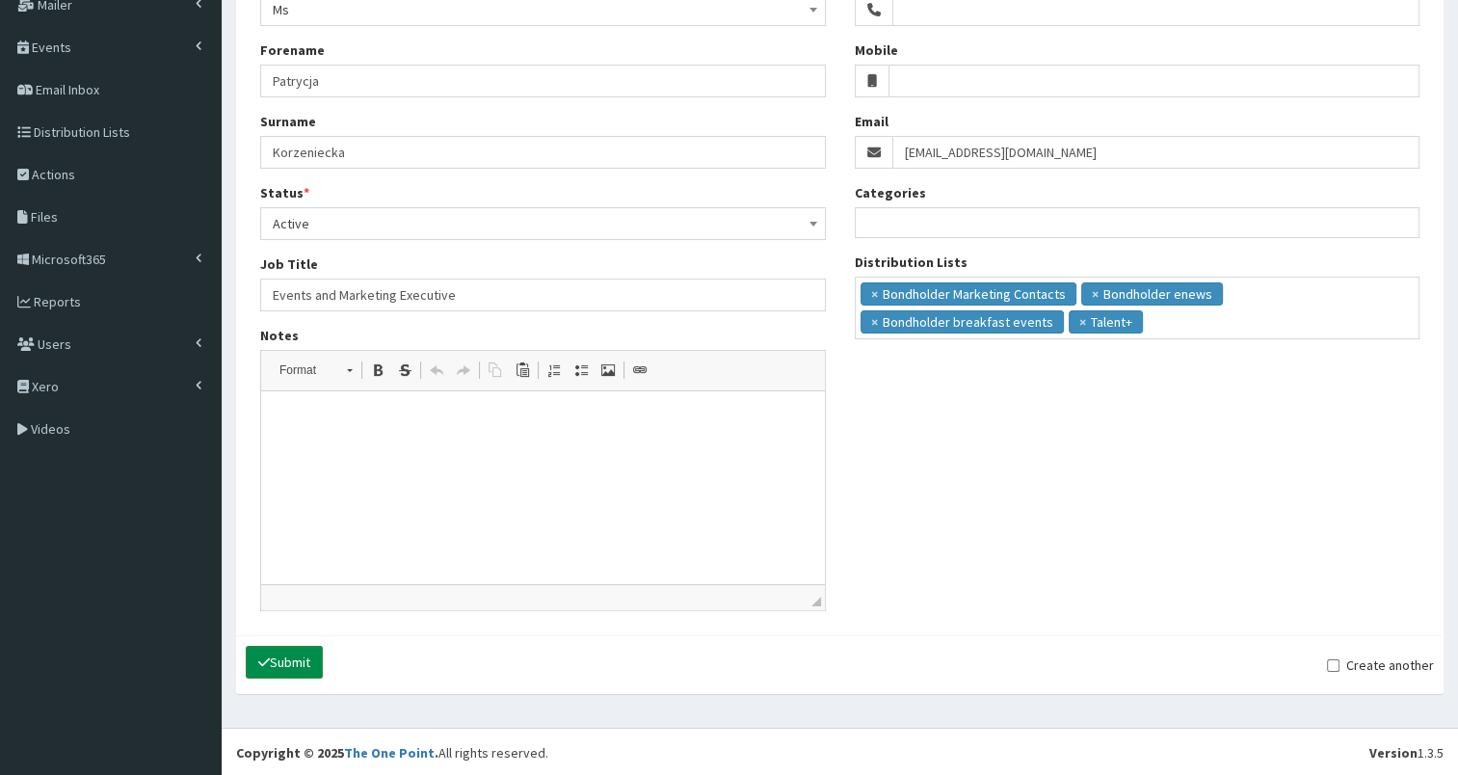
click at [285, 659] on button "Submit" at bounding box center [284, 662] width 77 height 33
